Goal: Information Seeking & Learning: Find specific fact

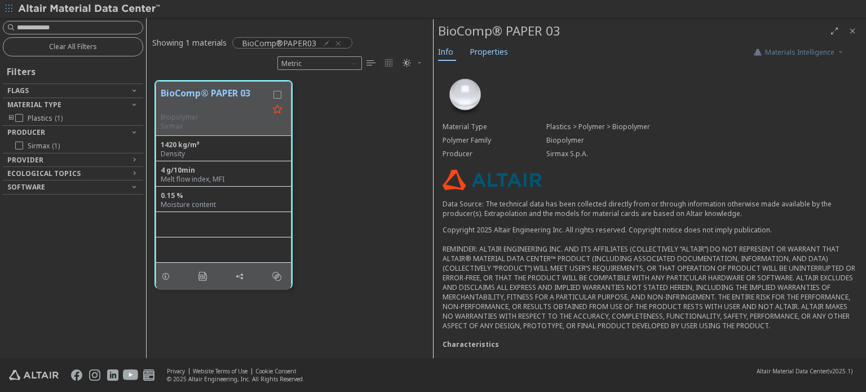
scroll to position [9, 9]
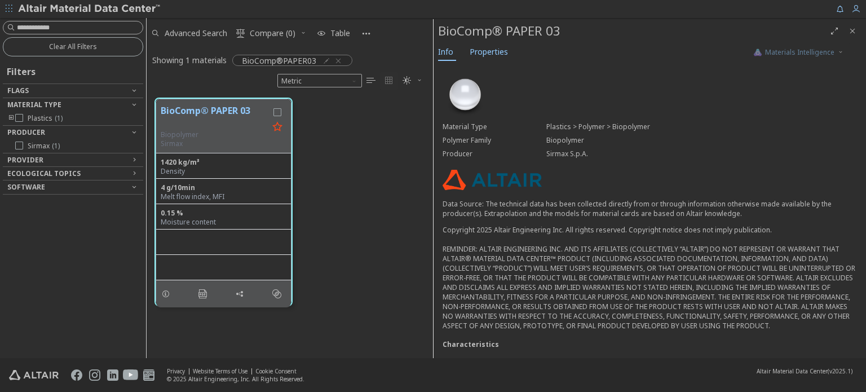
click at [358, 128] on div "BioComp® PAPER 03 Biopolymer Sirmax 1420 kg/m³ Density 4 g/10min Melt flow inde…" at bounding box center [290, 202] width 286 height 224
click at [336, 58] on icon "button" at bounding box center [338, 60] width 9 height 9
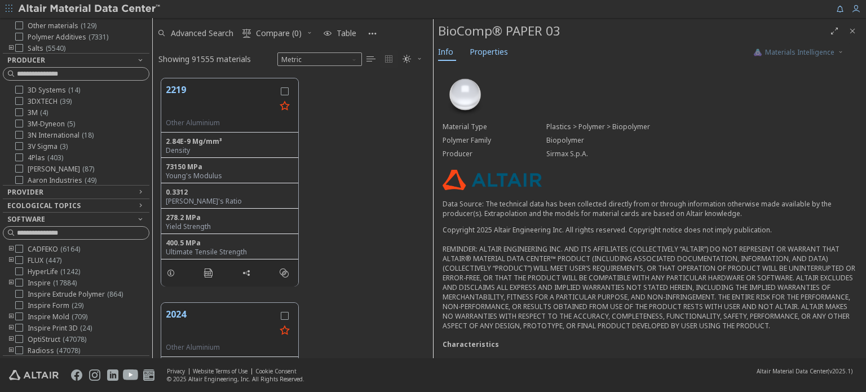
scroll to position [280, 272]
drag, startPoint x: 142, startPoint y: 150, endPoint x: 153, endPoint y: 121, distance: 31.2
click at [153, 121] on div "Filters Flags New ( 1281 ) Updated ( 503 ) Material Type Metals ( 6488 ) Plasti…" at bounding box center [433, 188] width 866 height 340
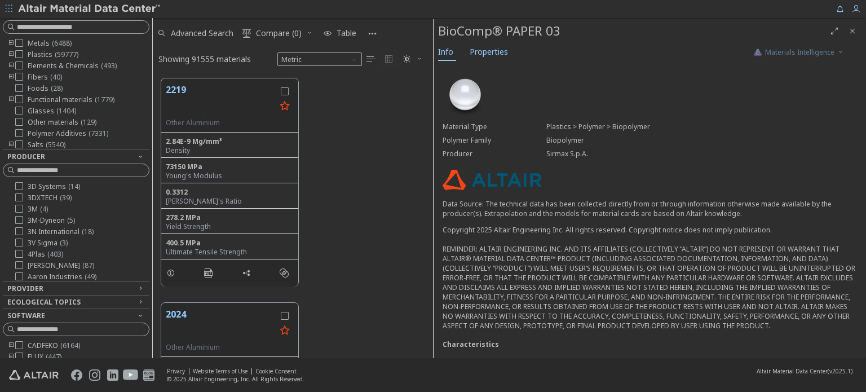
scroll to position [0, 0]
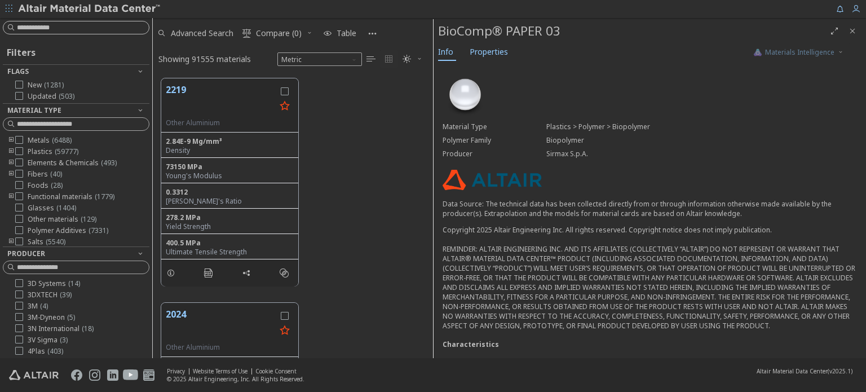
click at [99, 26] on input at bounding box center [83, 27] width 132 height 11
type input "*****"
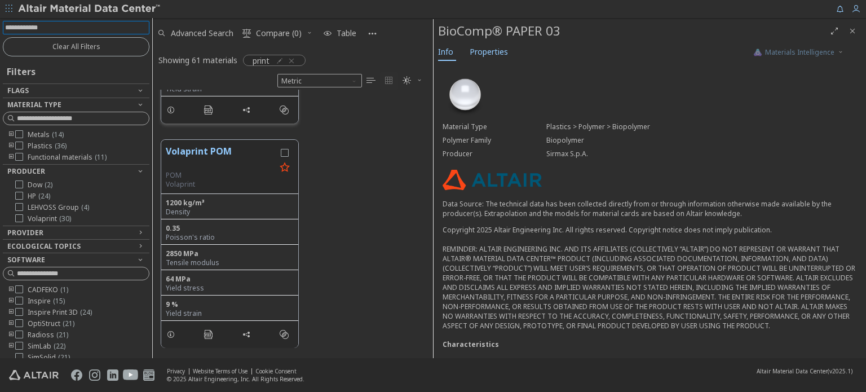
scroll to position [1183, 0]
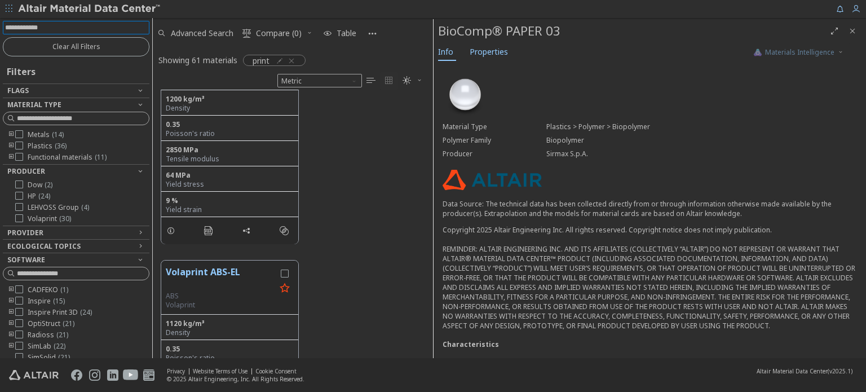
click at [77, 22] on input at bounding box center [77, 27] width 144 height 12
type input "*****"
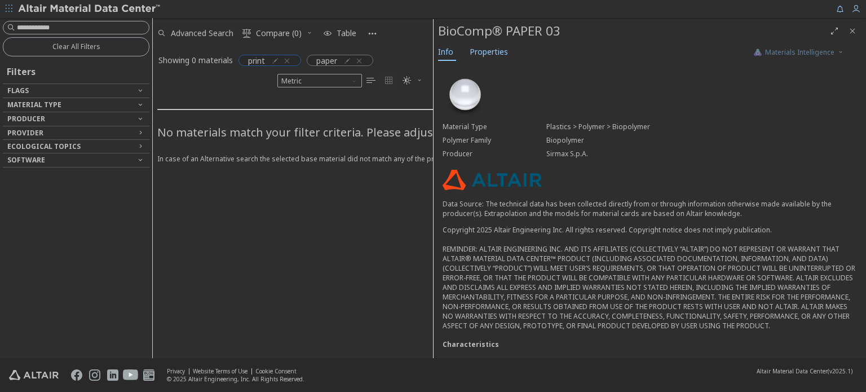
click at [288, 58] on icon "button" at bounding box center [286, 60] width 9 height 9
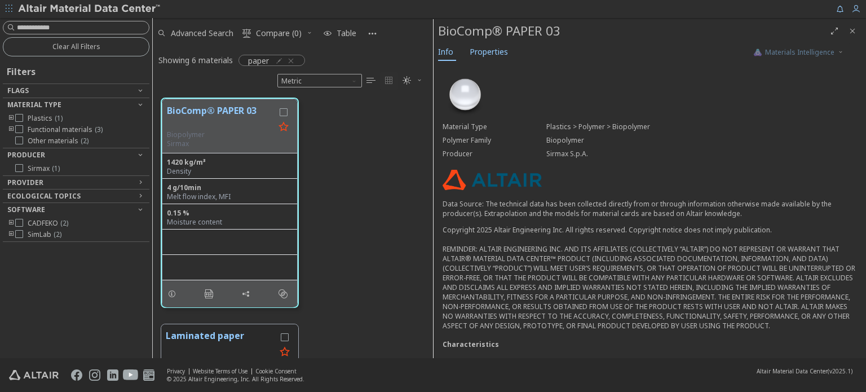
scroll to position [9, 9]
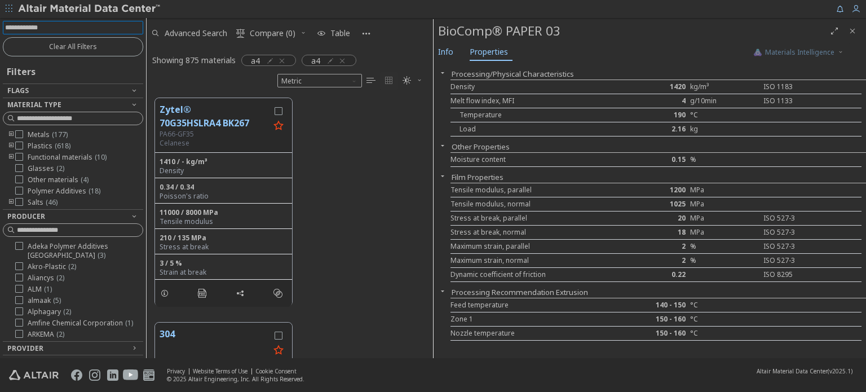
scroll to position [260, 277]
